Goal: Navigation & Orientation: Go to known website

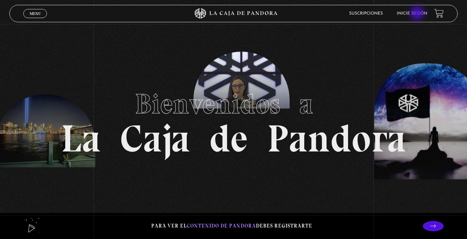
click at [418, 14] on link "Inicie sesión" at bounding box center [411, 13] width 31 height 4
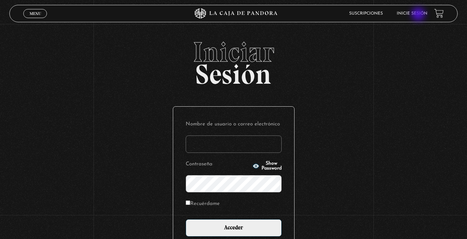
click at [418, 15] on link "Inicie sesión" at bounding box center [411, 13] width 31 height 4
type input "movarkha@gmail.com"
click at [261, 165] on span "Show Password" at bounding box center [271, 166] width 20 height 10
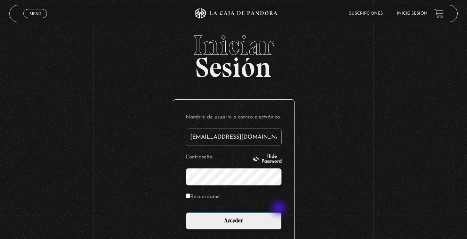
scroll to position [28, 0]
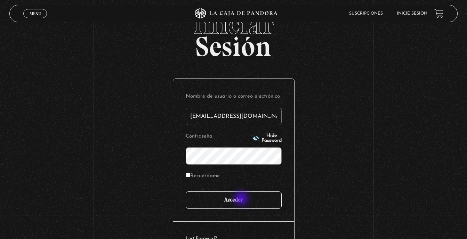
click at [242, 199] on input "Acceder" at bounding box center [234, 199] width 96 height 17
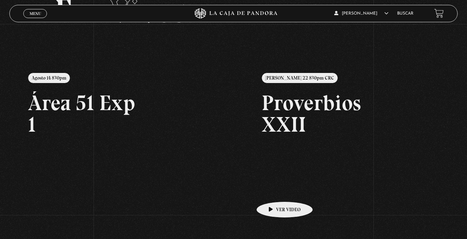
scroll to position [54, 0]
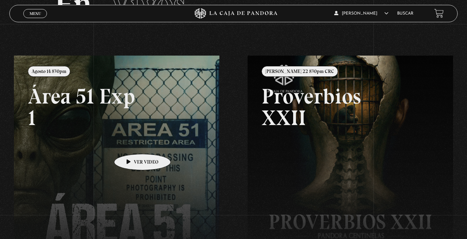
click at [132, 143] on link at bounding box center [247, 175] width 467 height 239
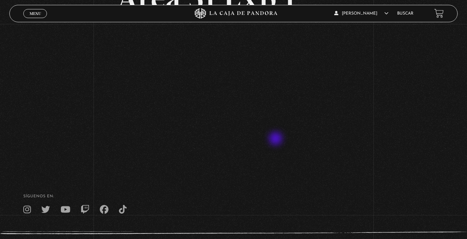
scroll to position [21, 0]
